Goal: Entertainment & Leisure: Consume media (video, audio)

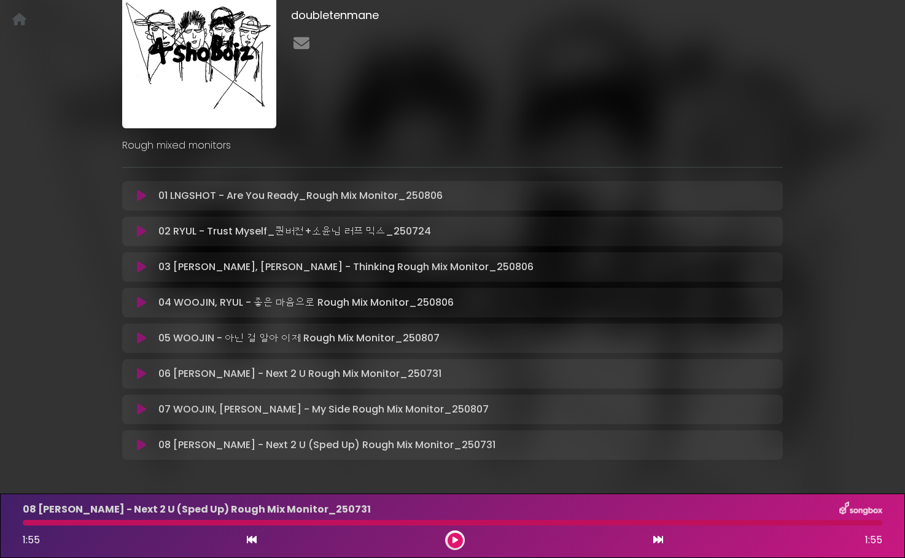
scroll to position [104, 0]
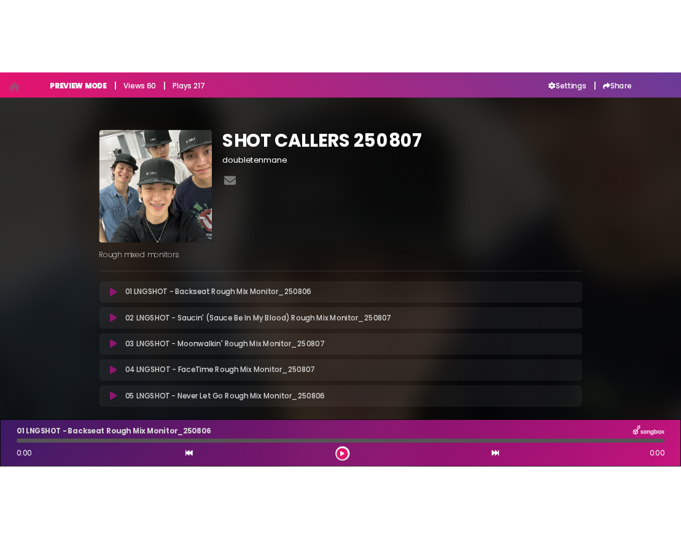
scroll to position [61, 0]
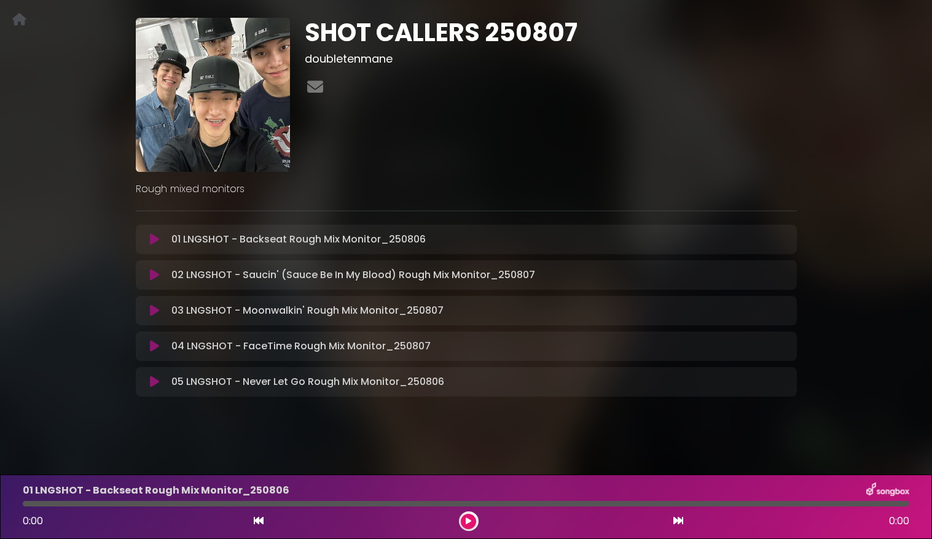
click at [154, 385] on icon at bounding box center [154, 382] width 9 height 12
click at [152, 385] on icon at bounding box center [154, 382] width 9 height 12
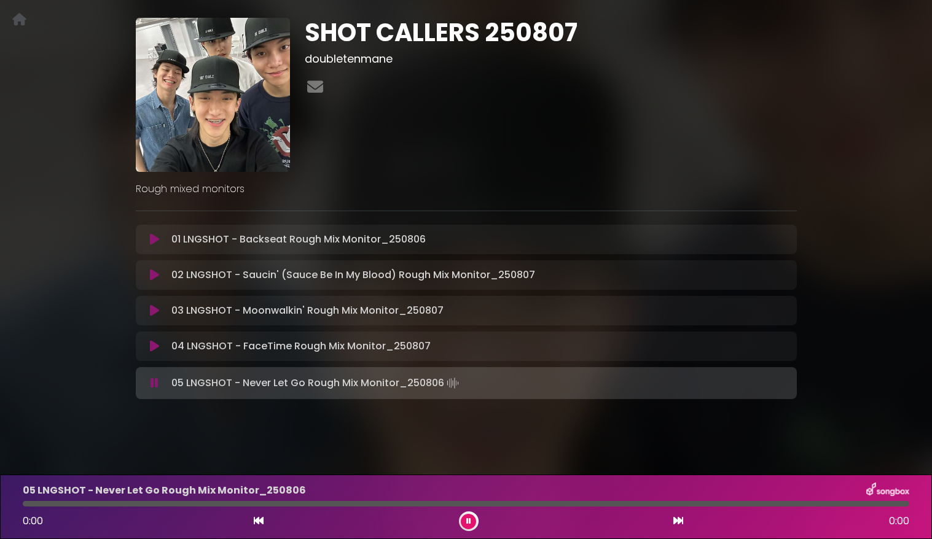
click at [467, 519] on icon at bounding box center [468, 521] width 5 height 7
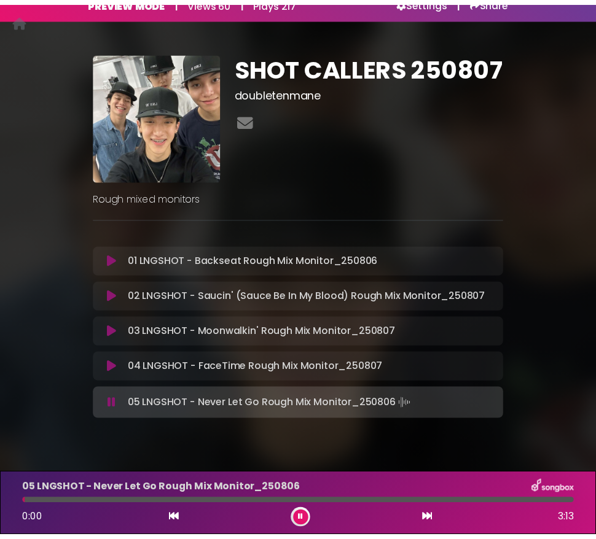
scroll to position [31, 0]
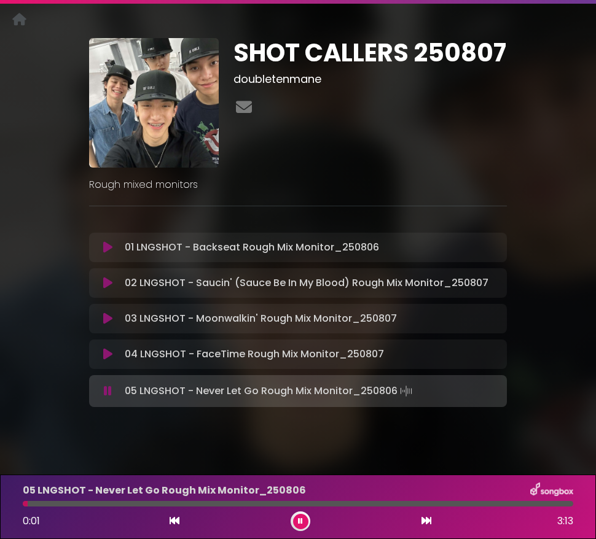
click at [298, 520] on icon at bounding box center [300, 521] width 5 height 7
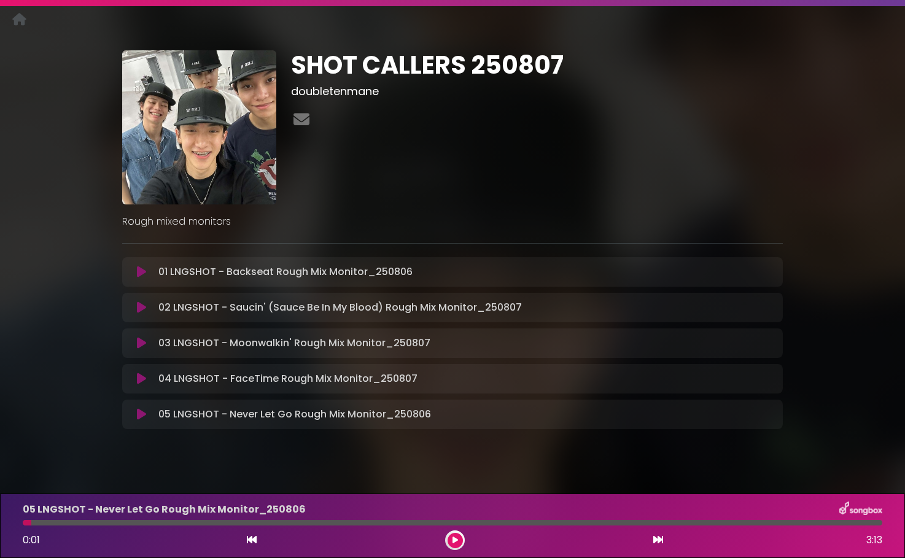
scroll to position [29, 0]
